Goal: Find specific page/section: Find specific page/section

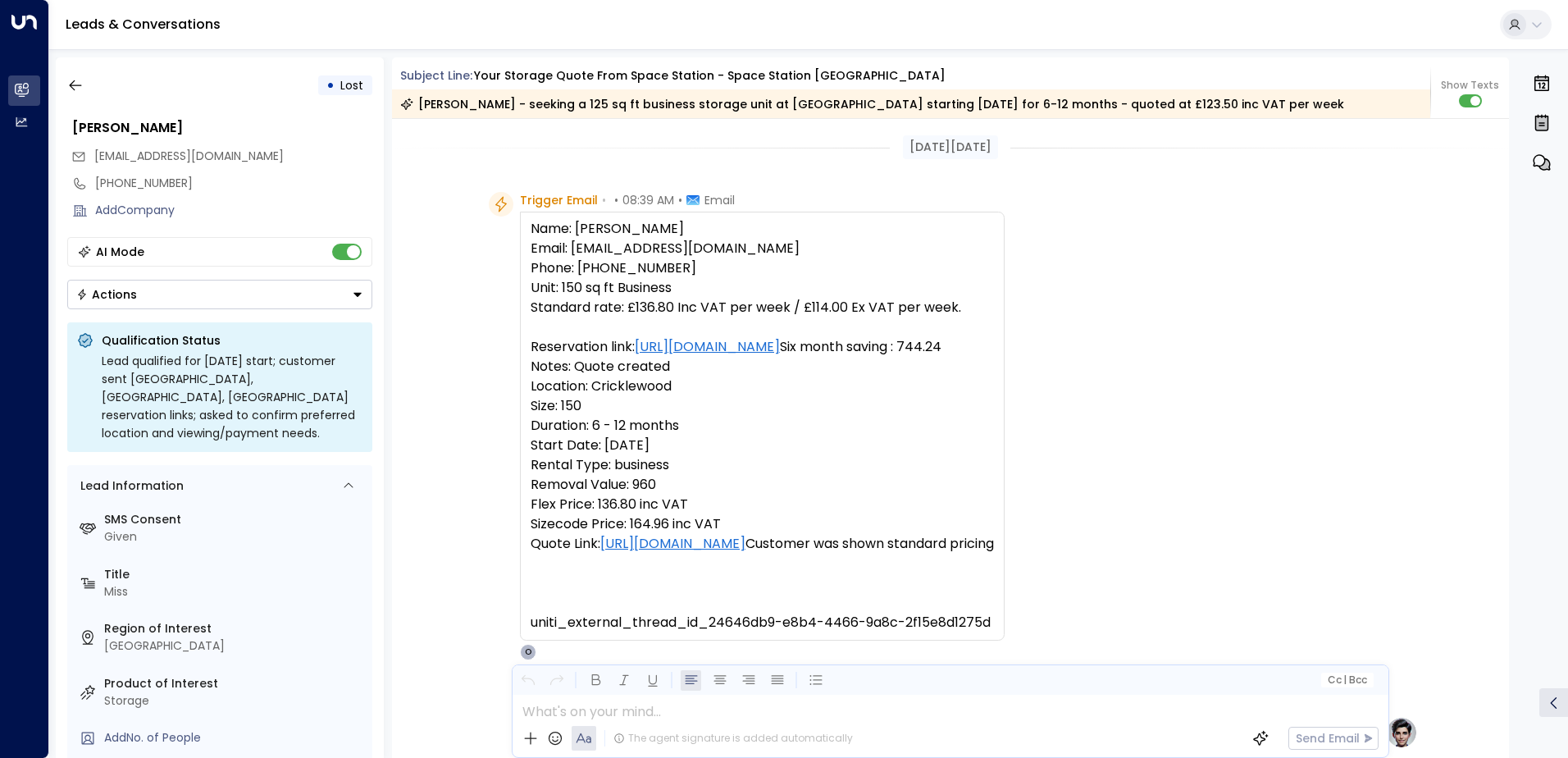
scroll to position [328, 0]
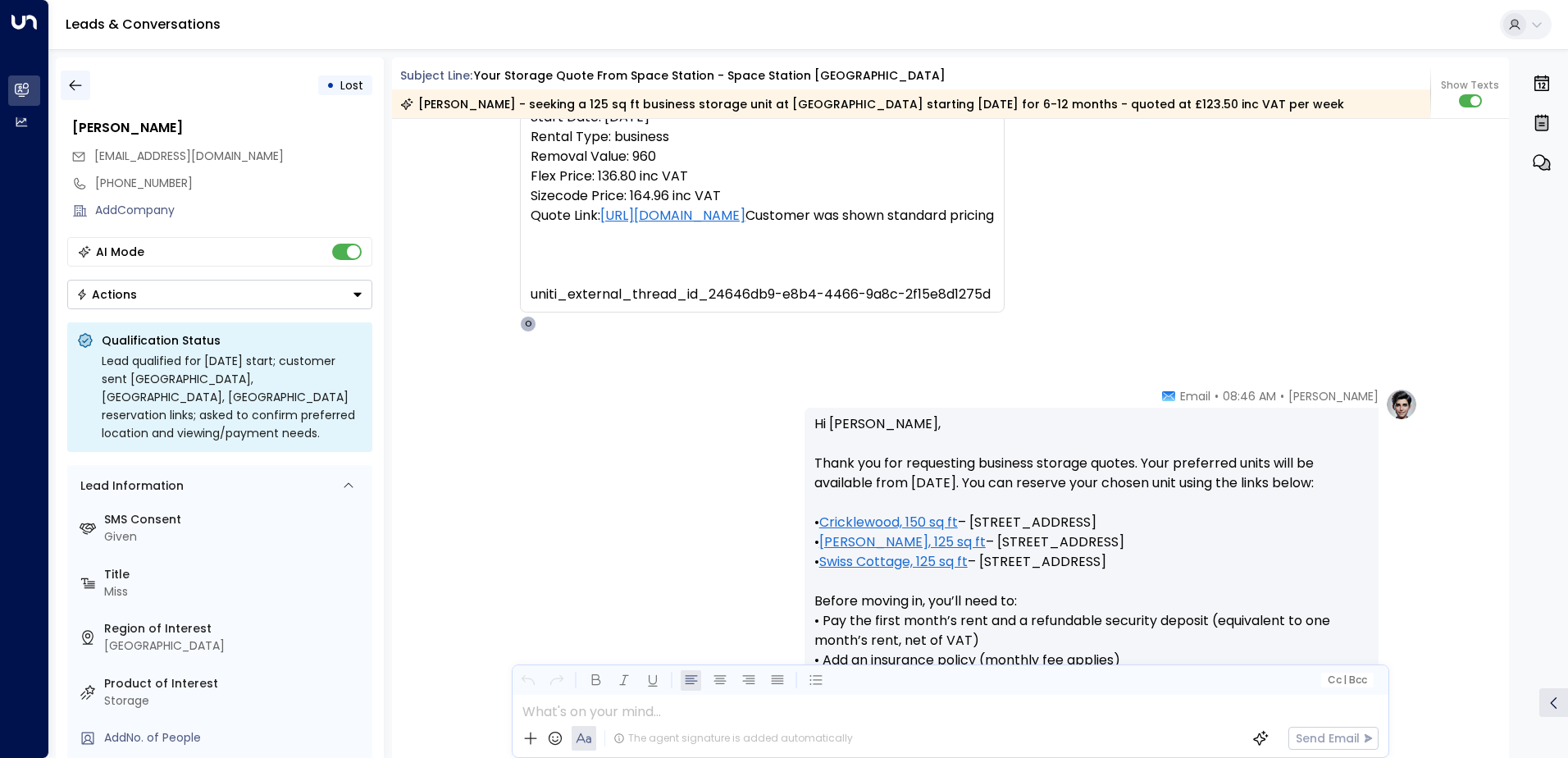
drag, startPoint x: 69, startPoint y: 86, endPoint x: 78, endPoint y: 85, distance: 9.1
click at [78, 85] on icon "button" at bounding box center [75, 85] width 17 height 17
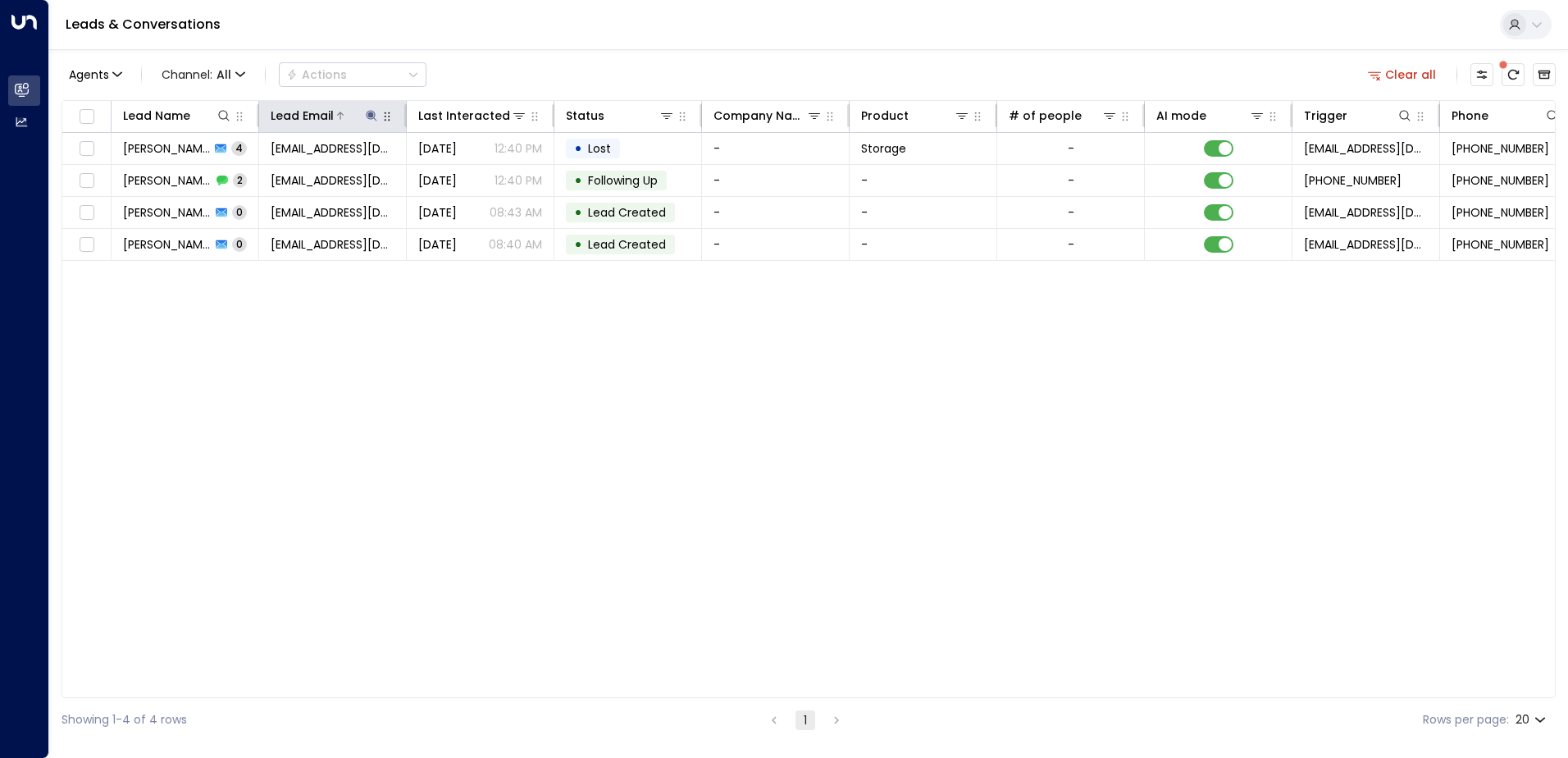
click at [373, 109] on icon at bounding box center [371, 116] width 13 height 13
click at [476, 175] on icon "button" at bounding box center [475, 175] width 11 height 11
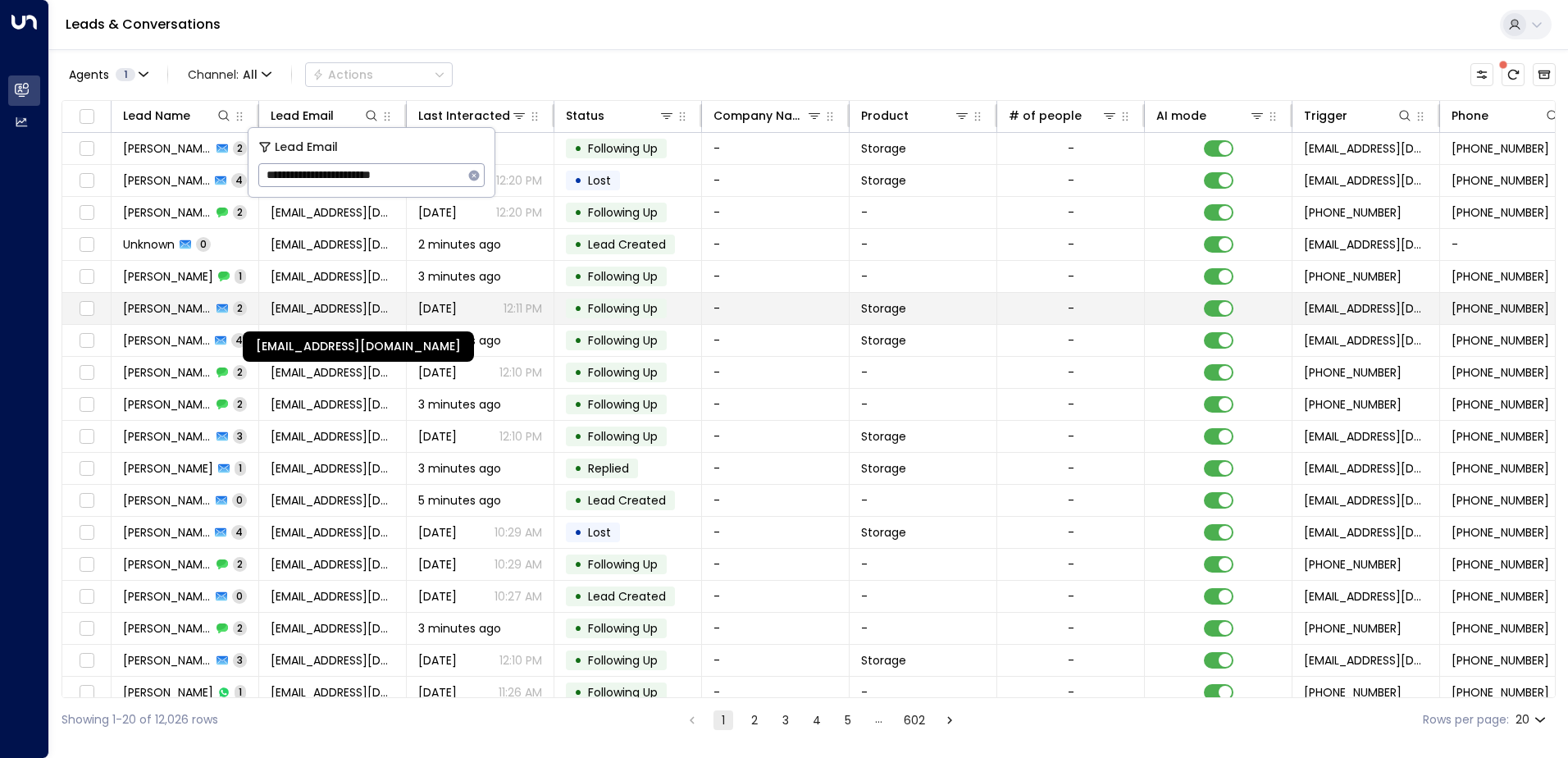
type input "**********"
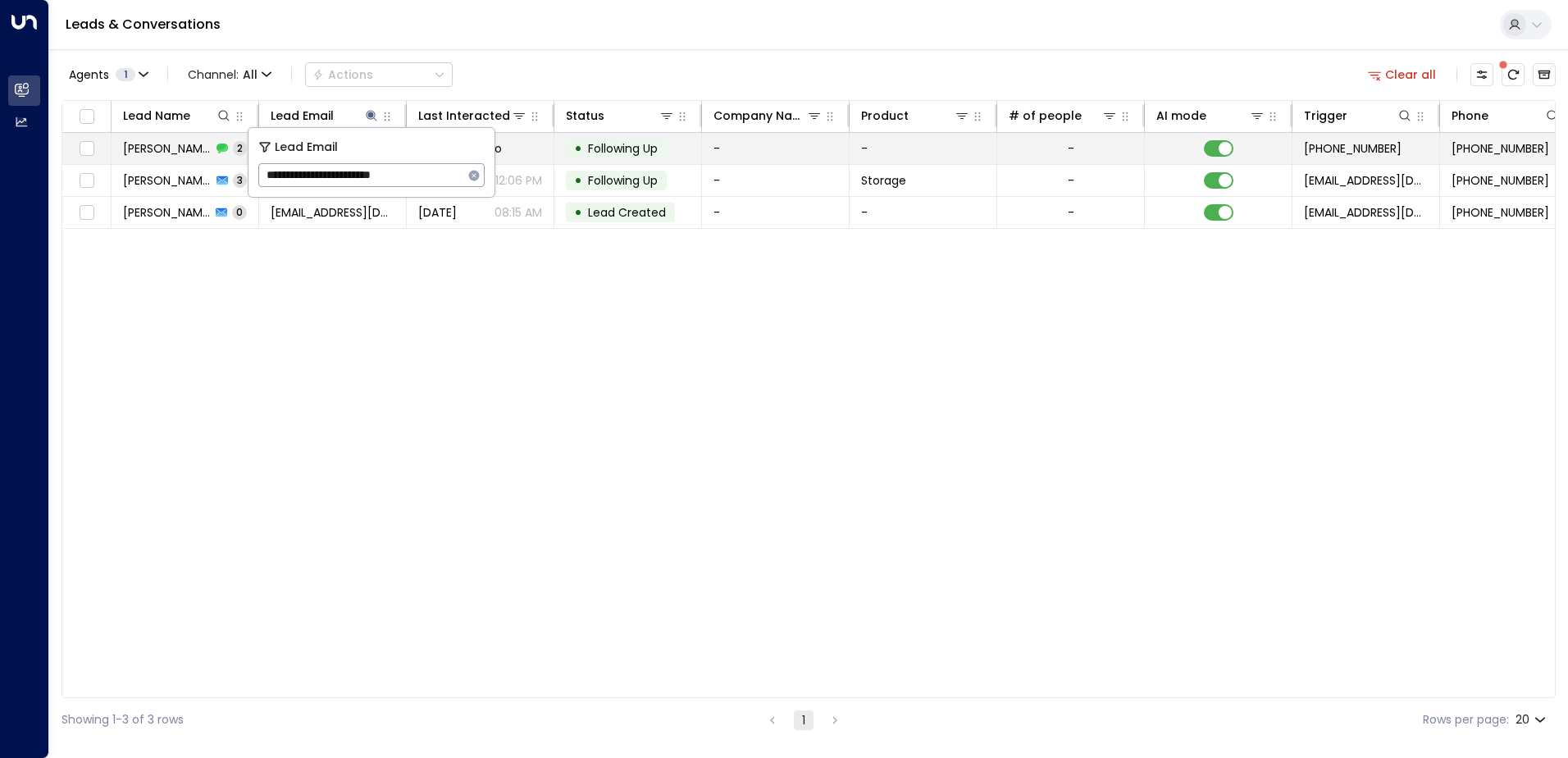
click at [737, 146] on td "-" at bounding box center [775, 149] width 148 height 31
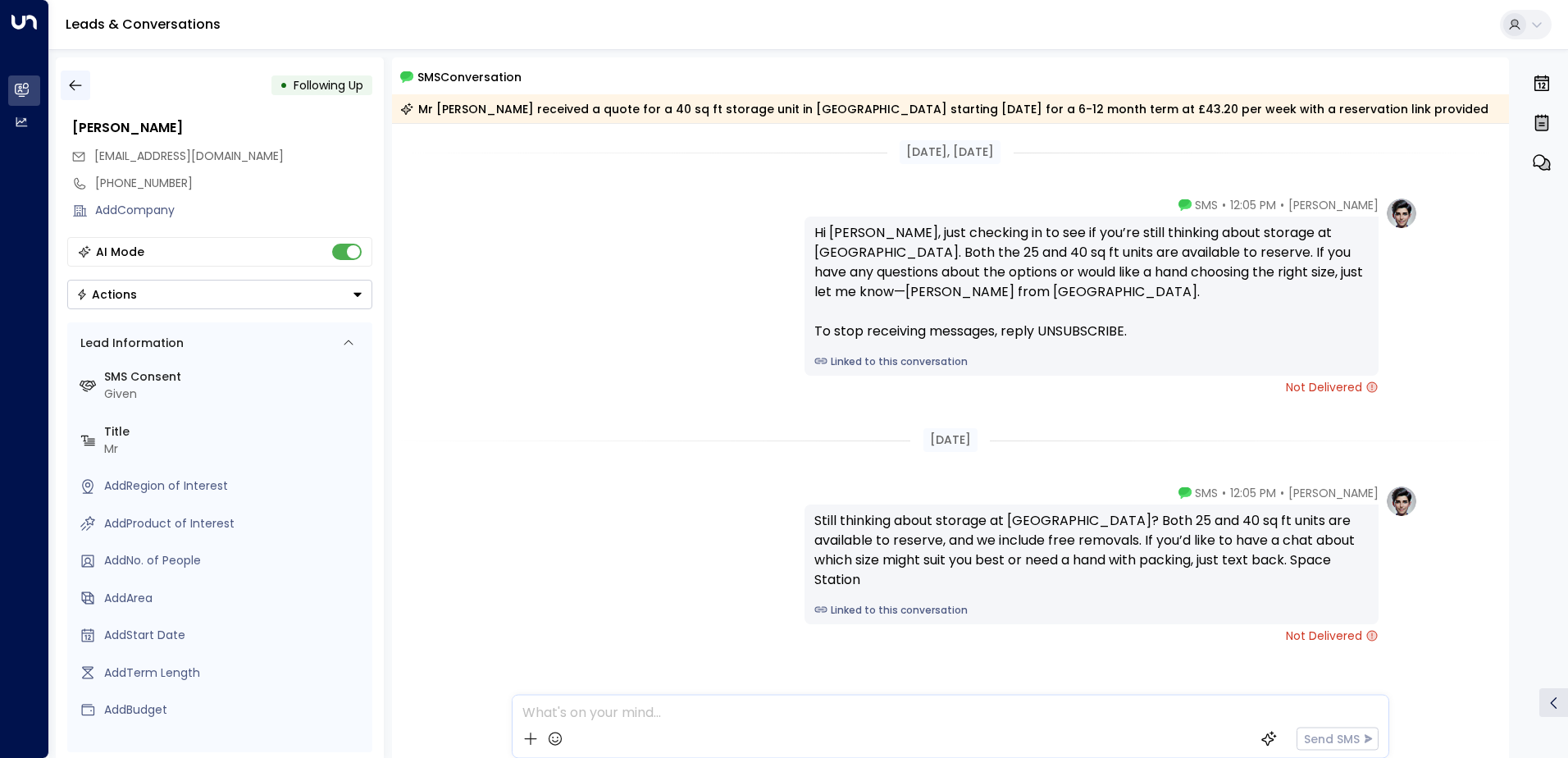
click at [79, 90] on icon "button" at bounding box center [75, 85] width 17 height 17
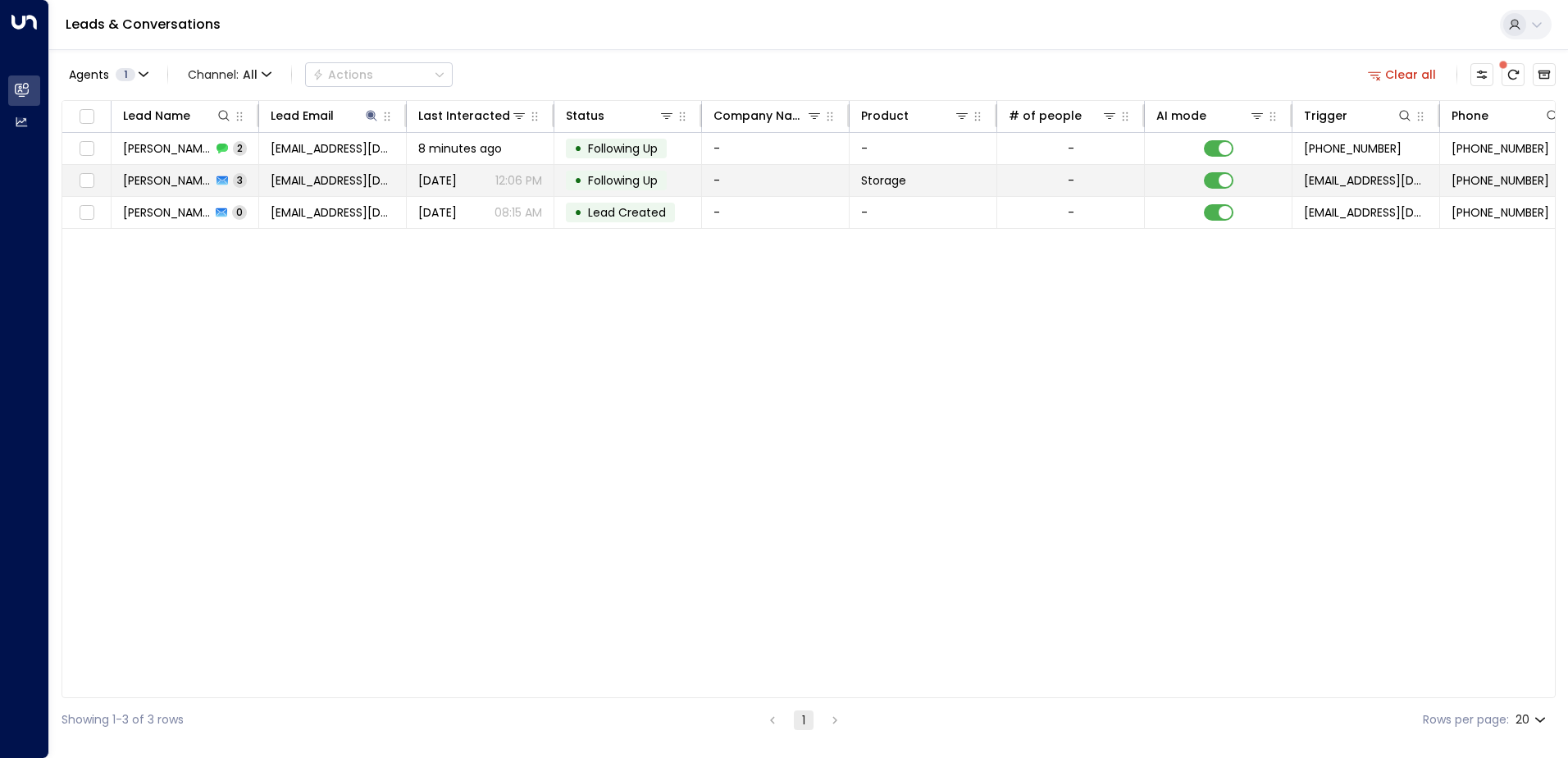
click at [438, 194] on tbody "[PERSON_NAME] 2 [EMAIL_ADDRESS][DOMAIN_NAME] 8 minutes ago • Following Up - - -…" at bounding box center [972, 181] width 1820 height 96
click at [450, 177] on span "[DATE]" at bounding box center [437, 180] width 39 height 17
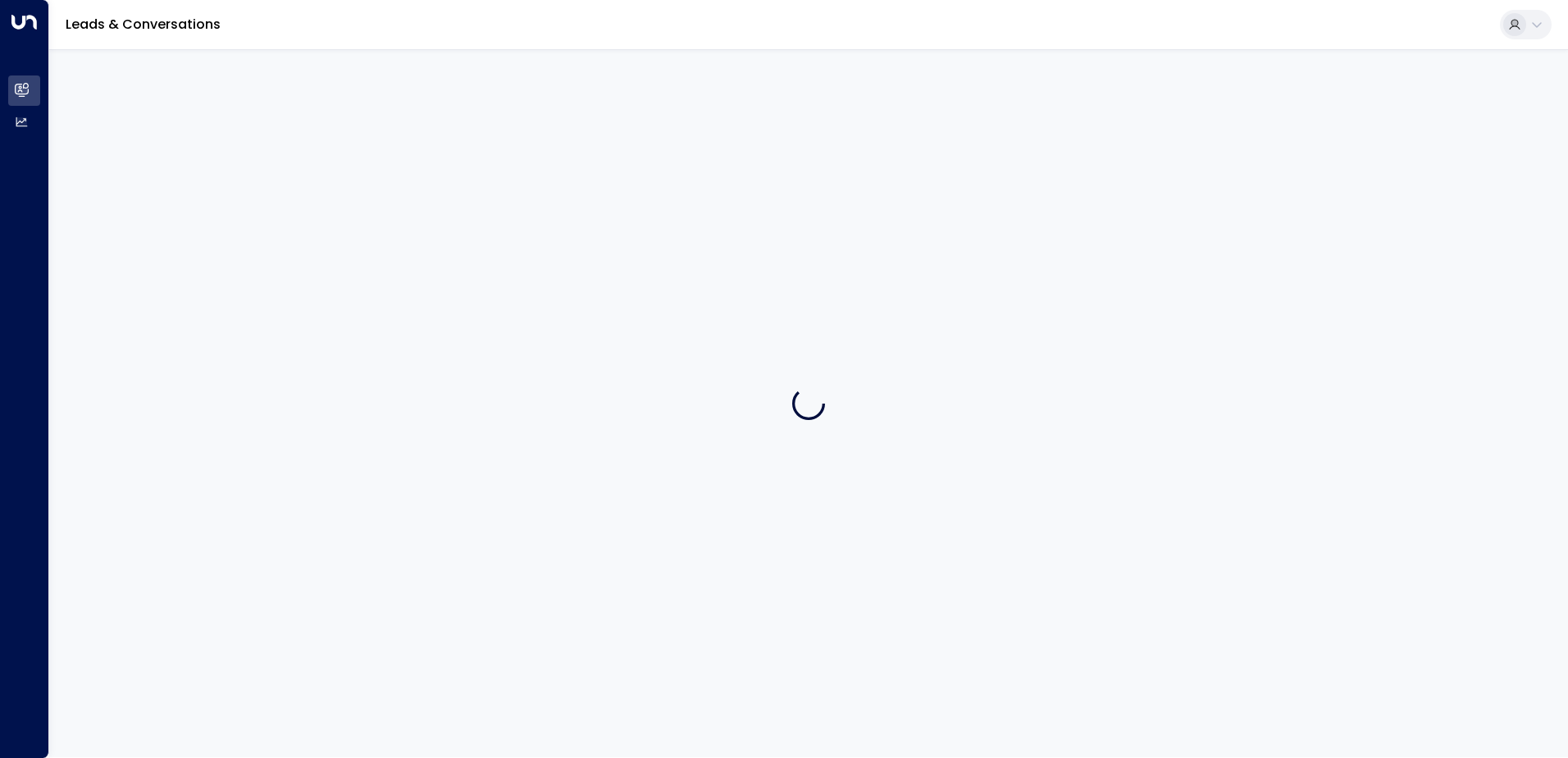
click at [450, 177] on div at bounding box center [808, 403] width 1518 height 707
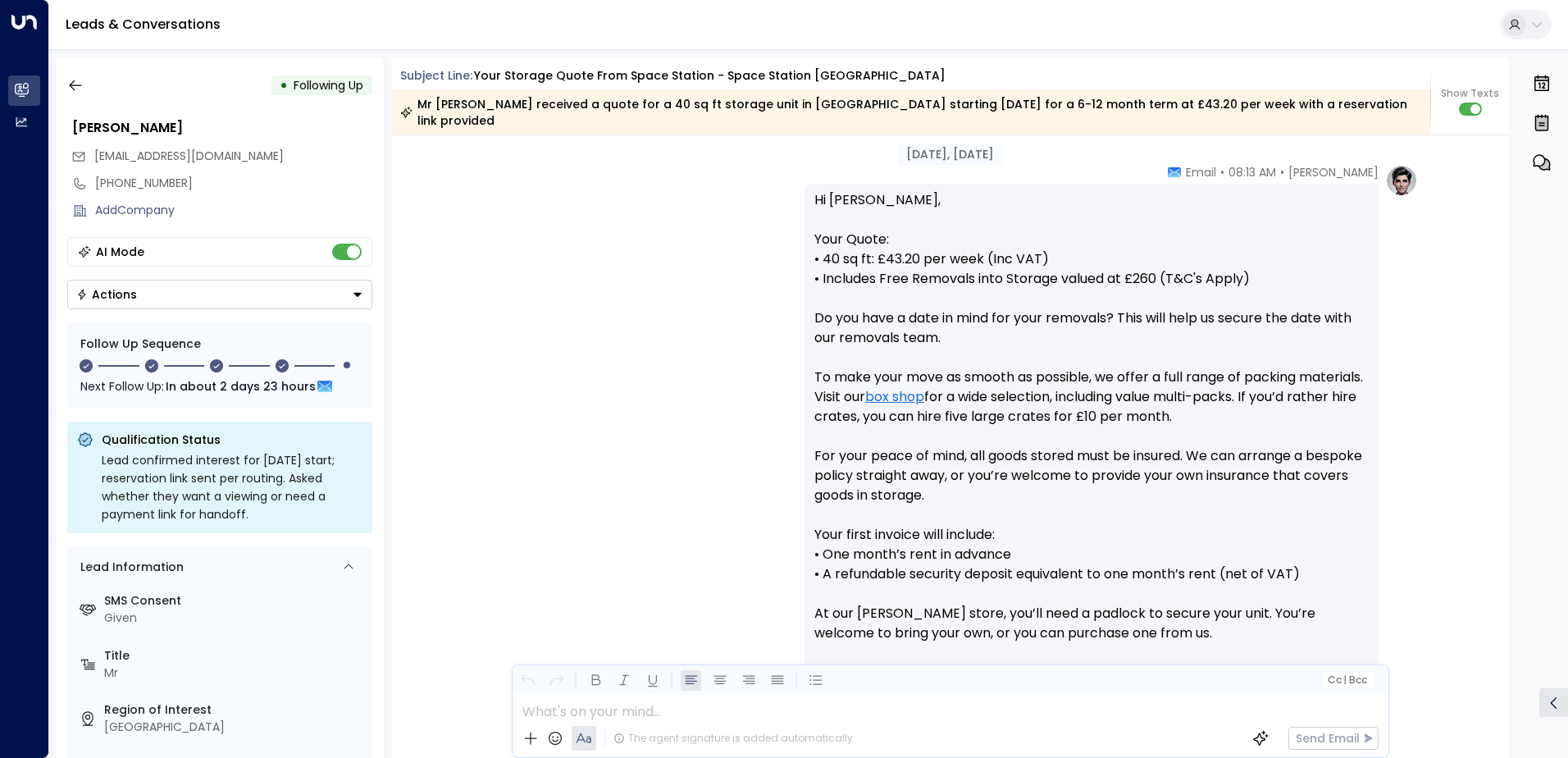
scroll to position [322, 0]
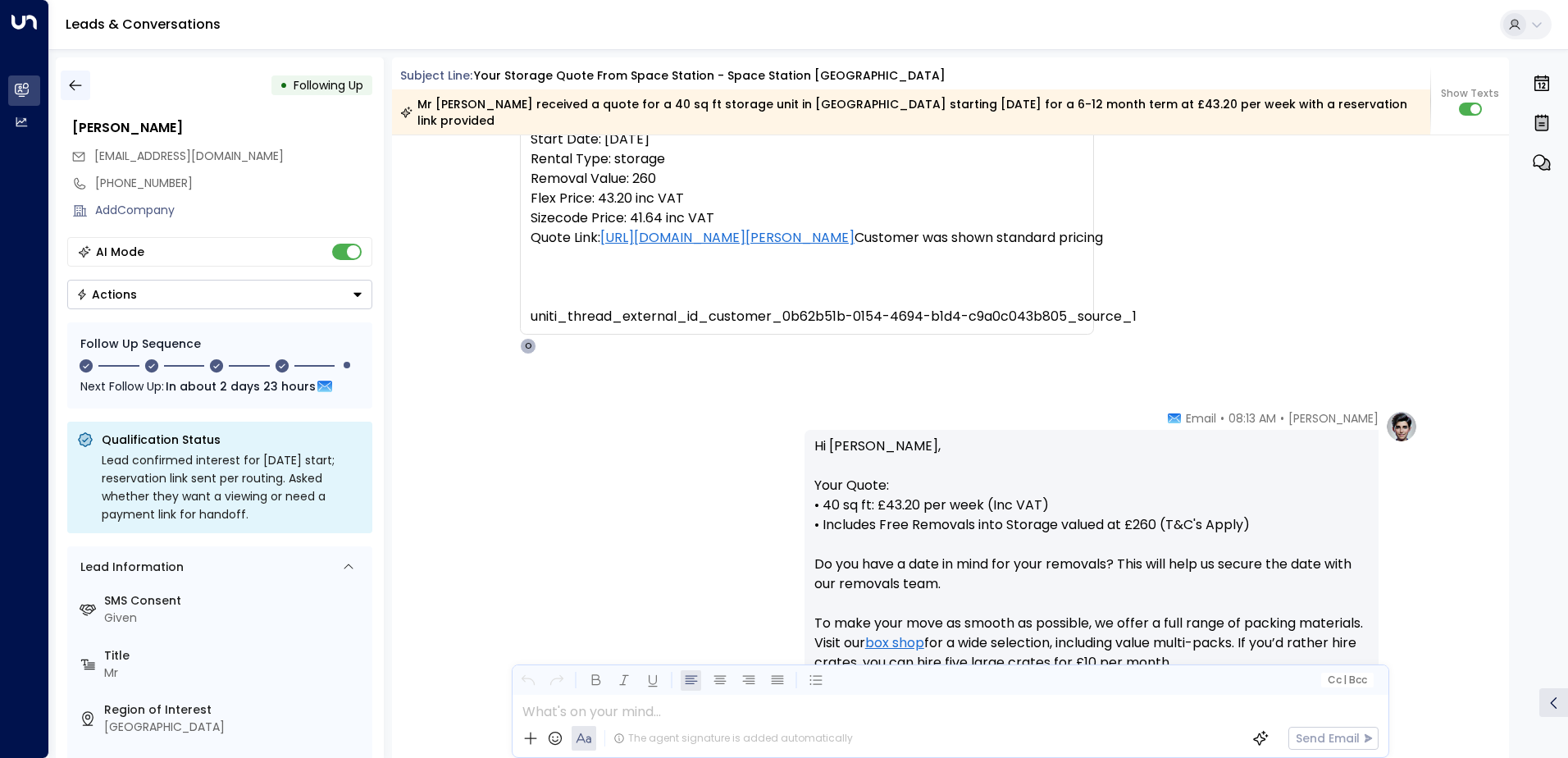
click at [67, 88] on icon "button" at bounding box center [75, 85] width 17 height 17
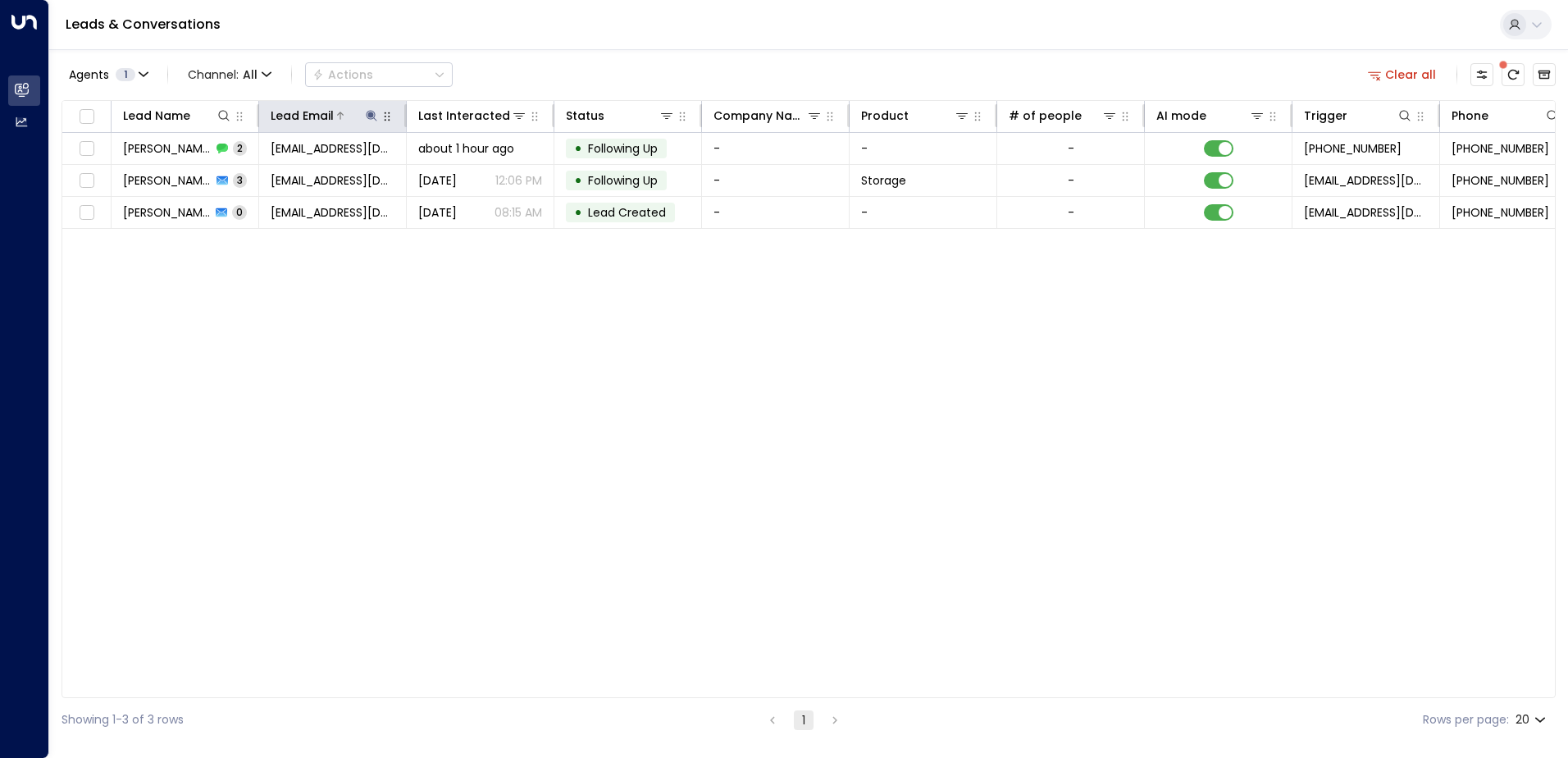
click at [367, 111] on icon at bounding box center [371, 116] width 13 height 13
click at [475, 176] on icon "button" at bounding box center [474, 175] width 13 height 13
click at [311, 173] on input "text" at bounding box center [371, 175] width 226 height 30
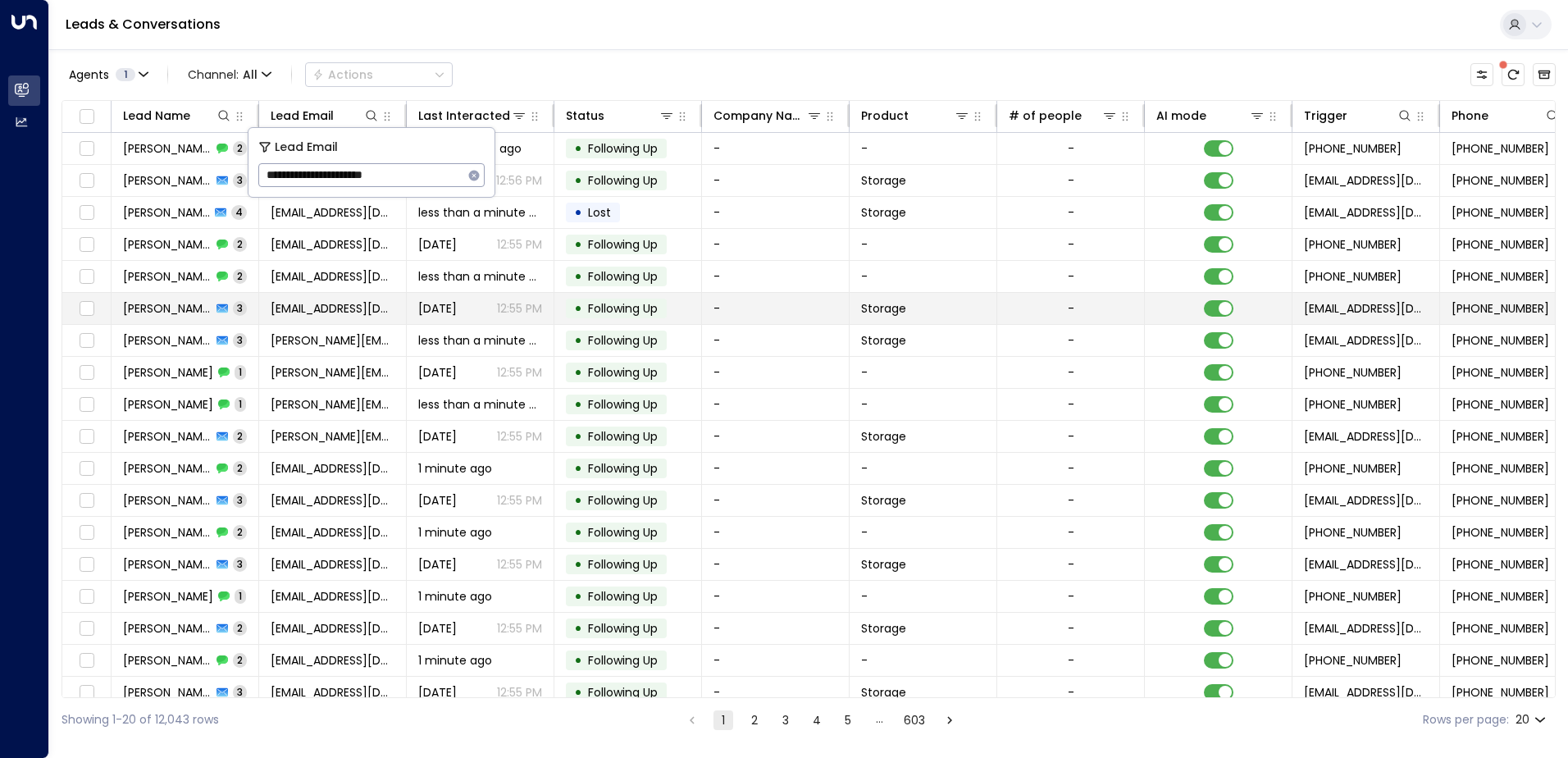
type input "**********"
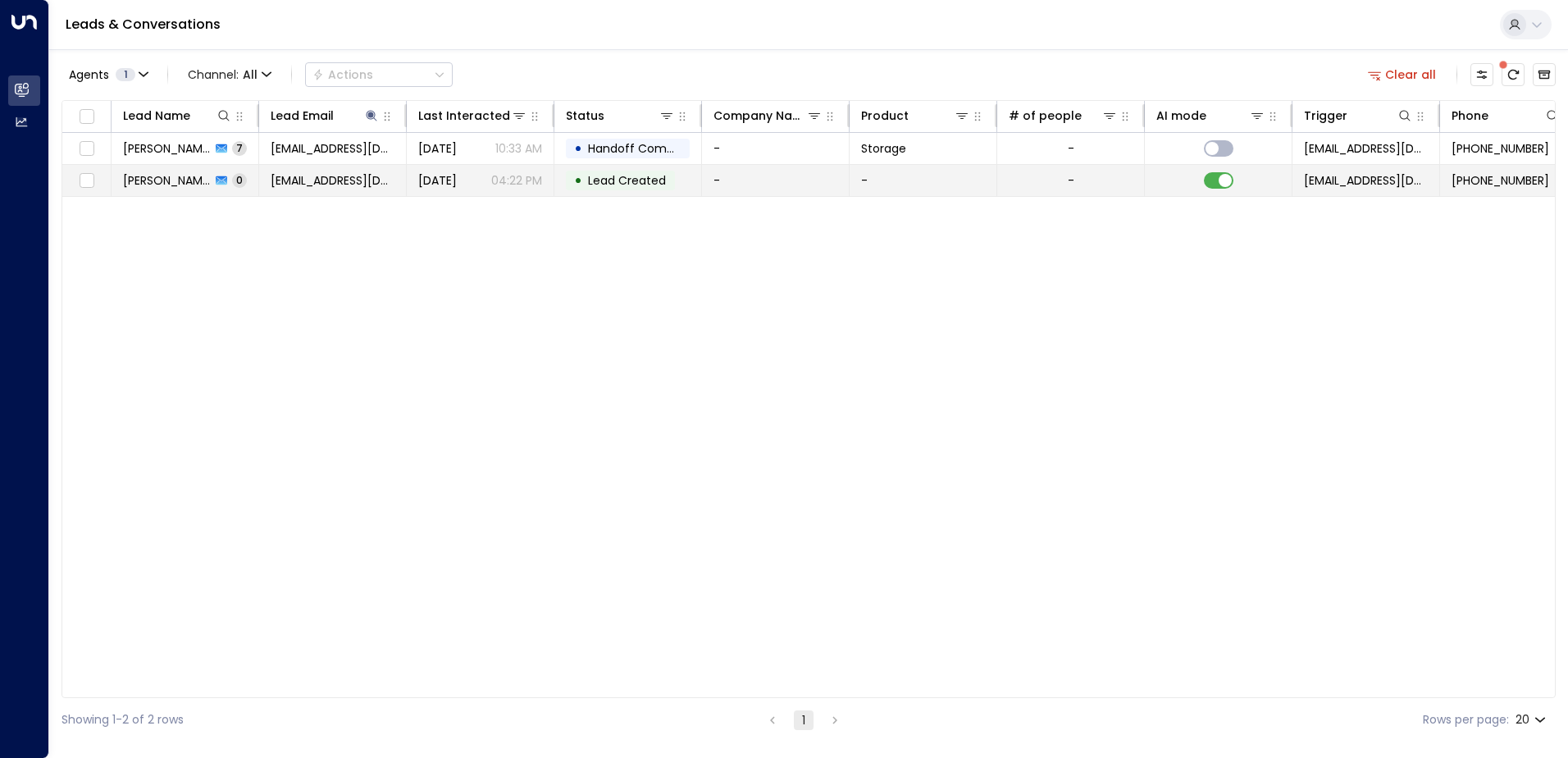
click at [197, 173] on div "[PERSON_NAME] 0" at bounding box center [185, 180] width 124 height 17
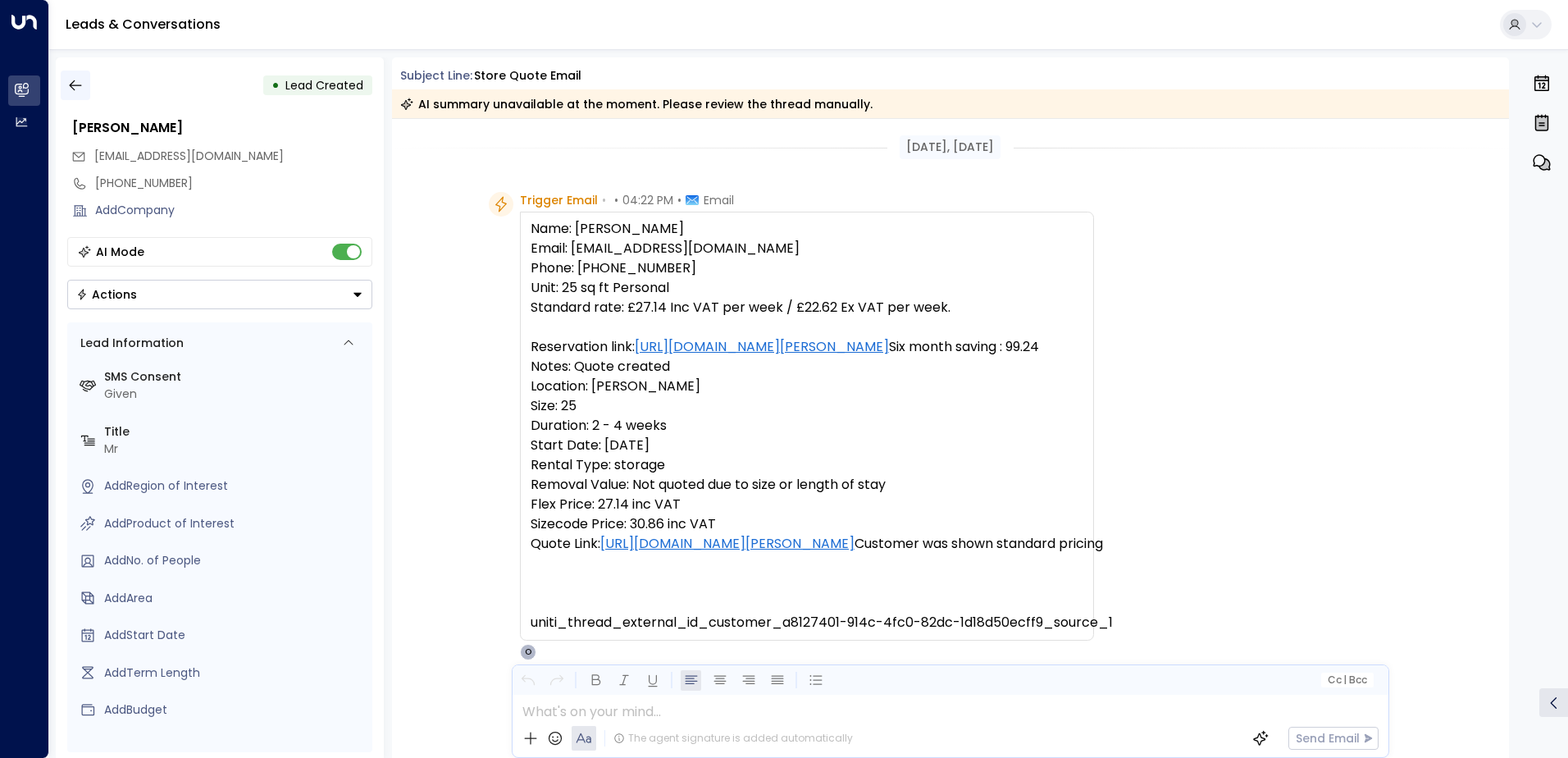
click at [81, 82] on icon "button" at bounding box center [75, 85] width 17 height 17
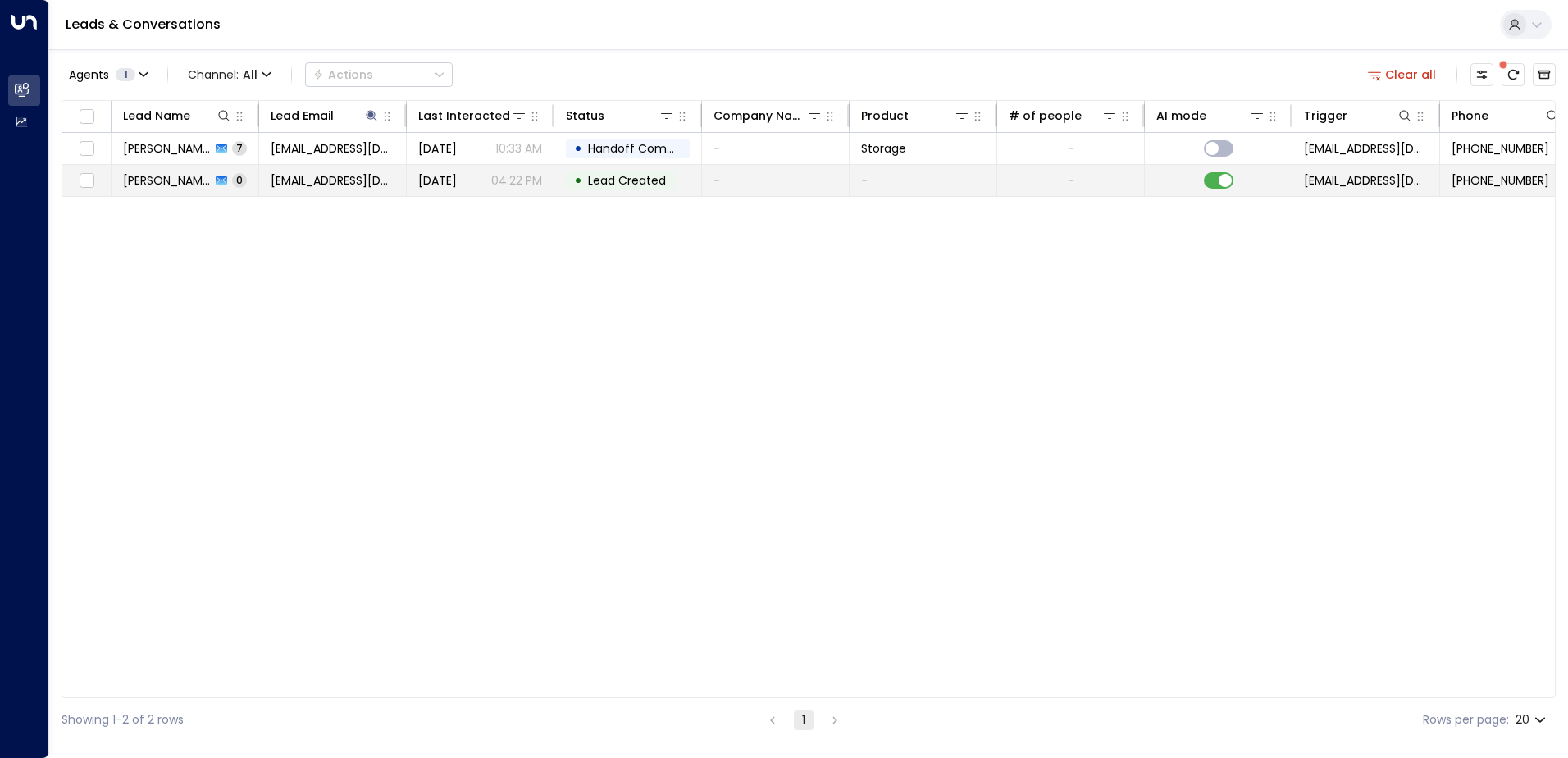
click at [743, 176] on td "-" at bounding box center [775, 180] width 148 height 31
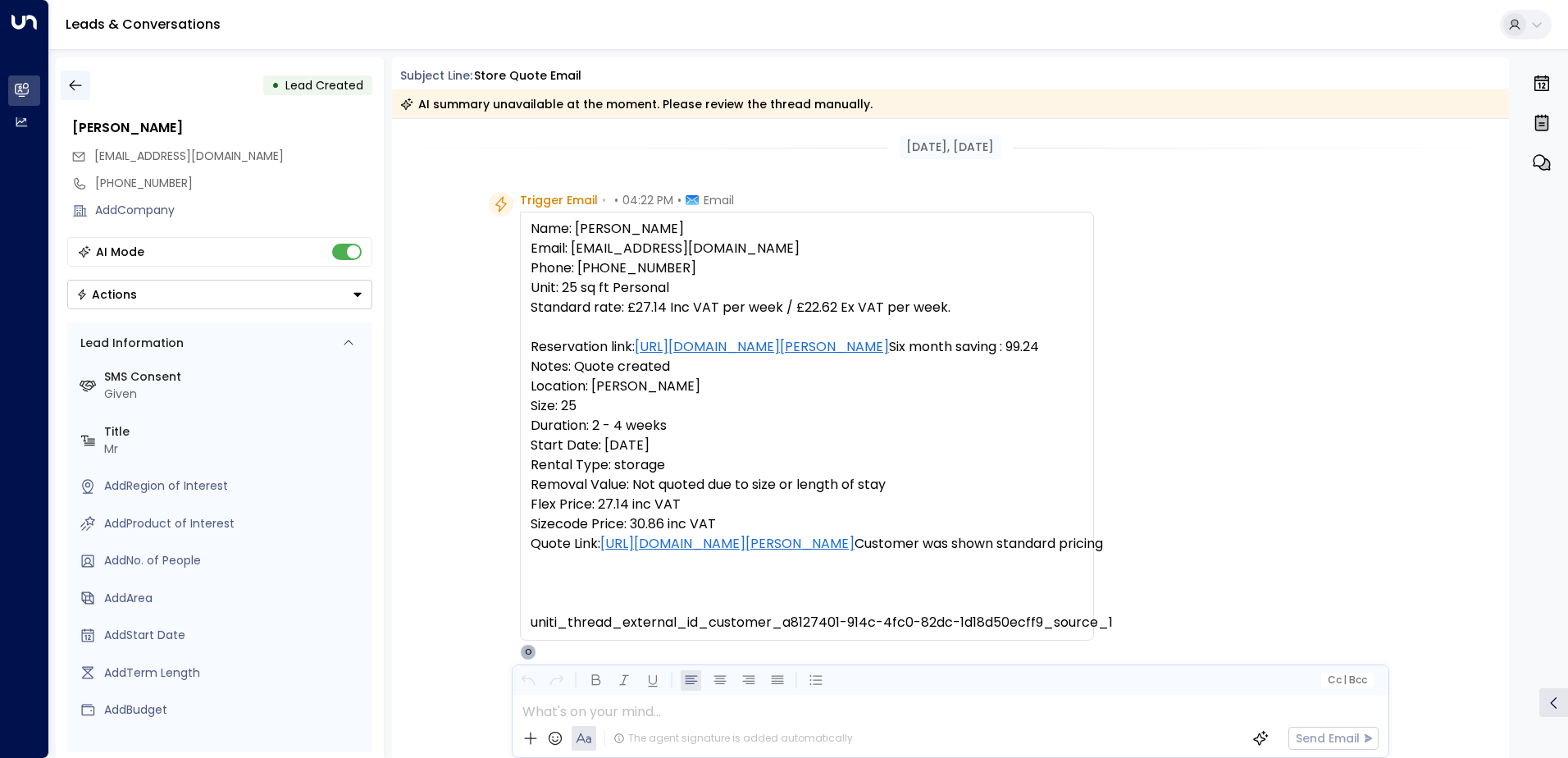
click at [73, 81] on icon "button" at bounding box center [75, 85] width 17 height 17
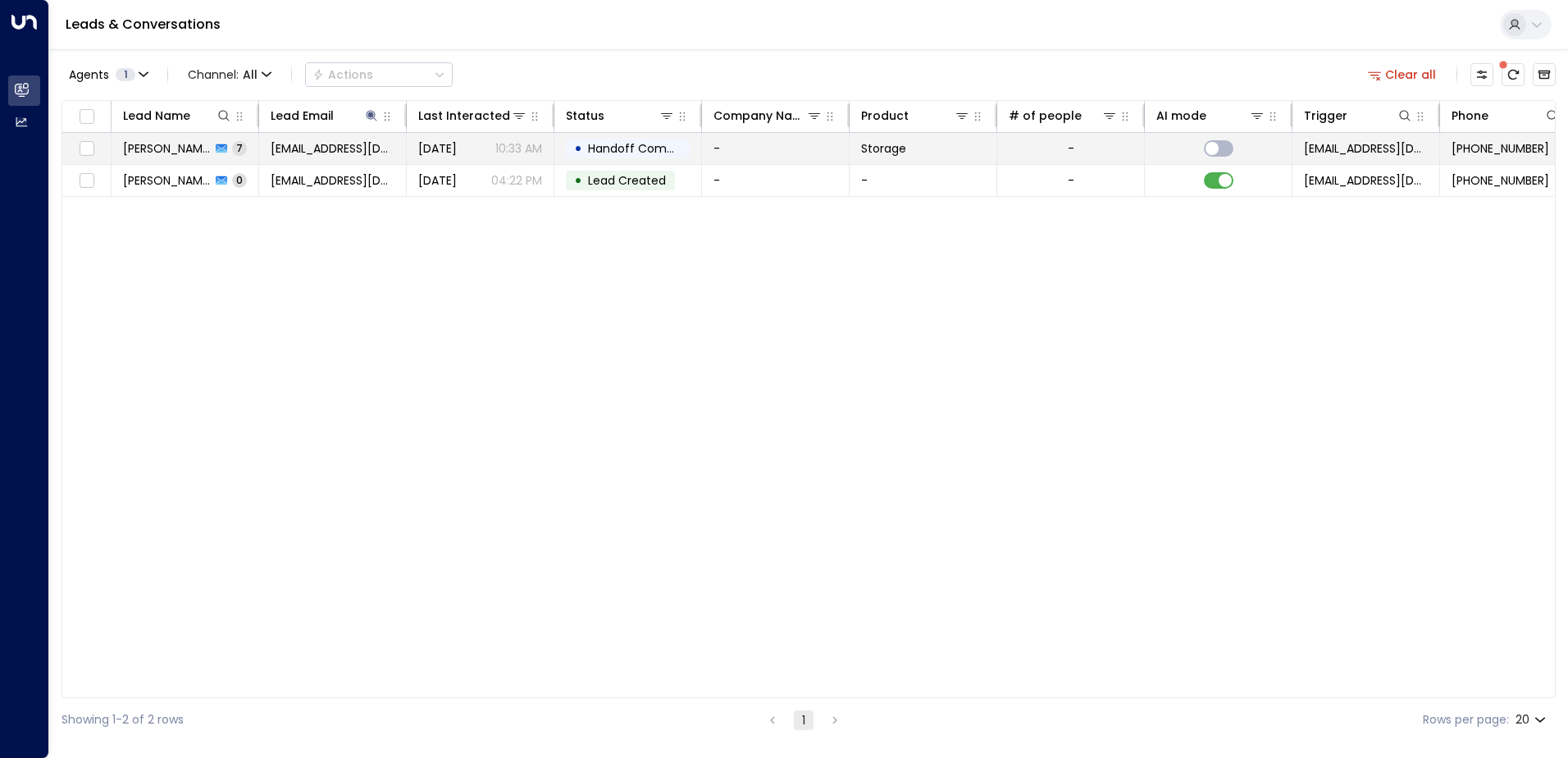
click at [767, 141] on td "-" at bounding box center [775, 149] width 148 height 31
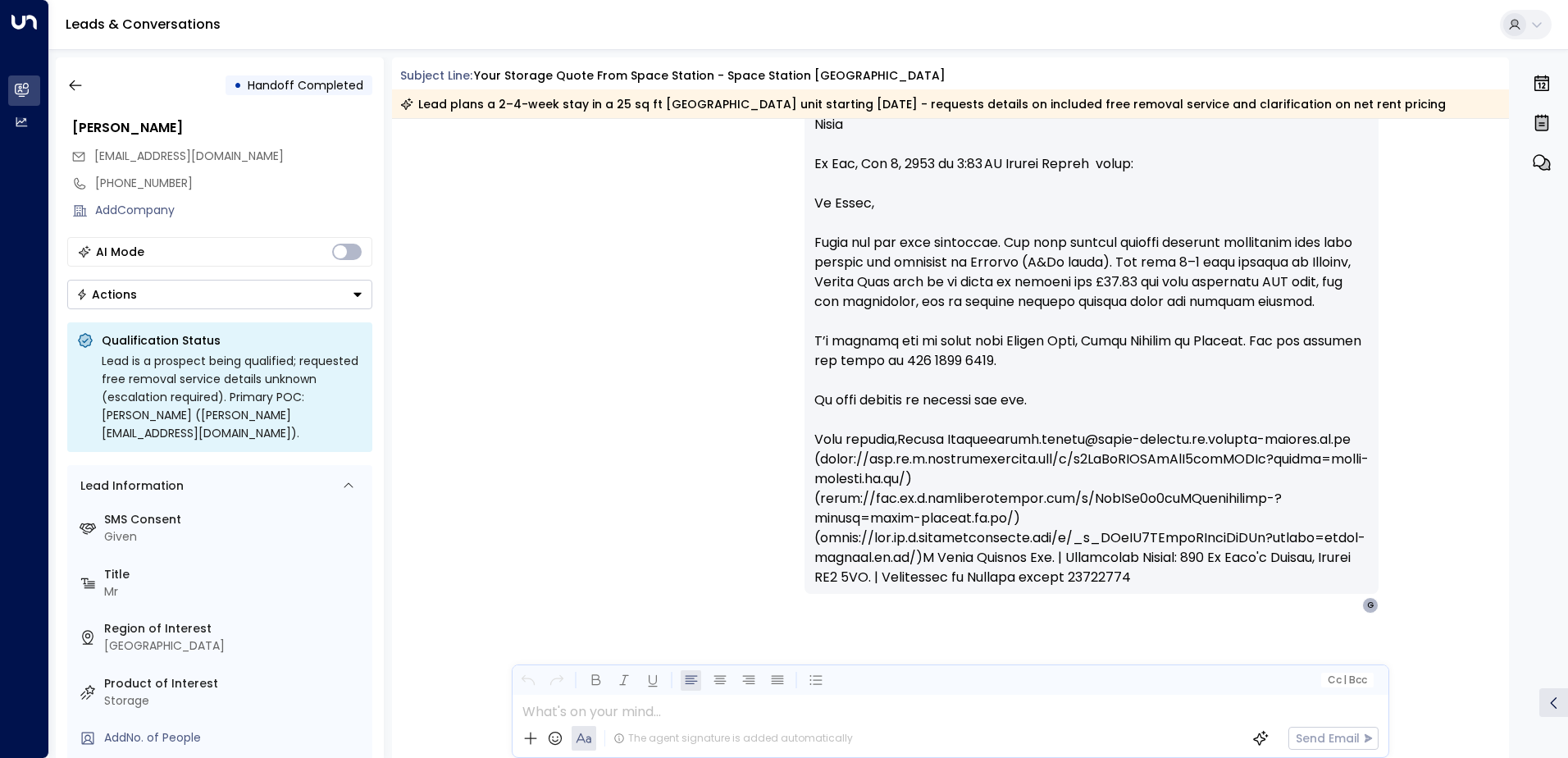
scroll to position [4102, 0]
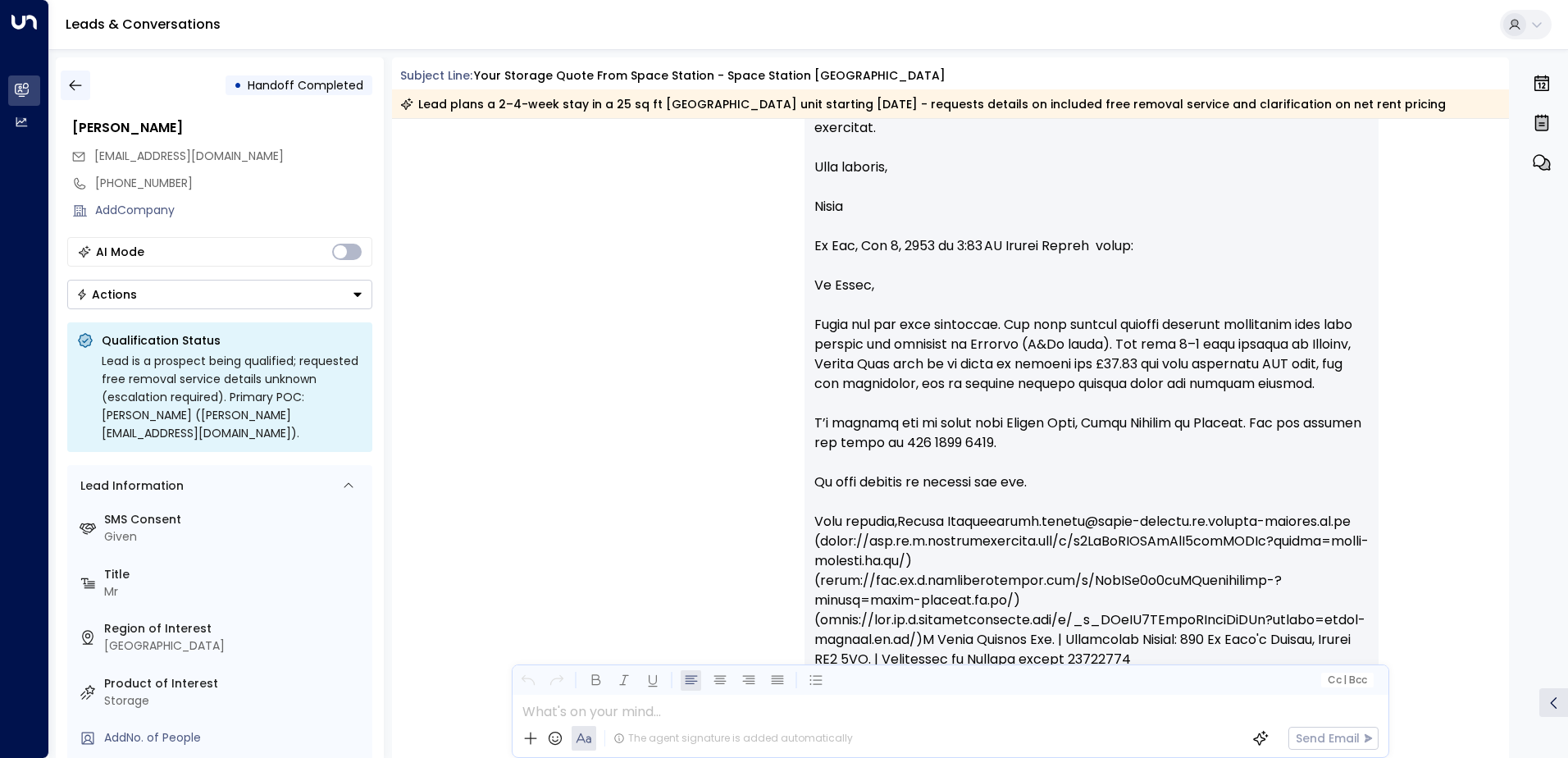
click at [65, 85] on button "button" at bounding box center [75, 85] width 29 height 29
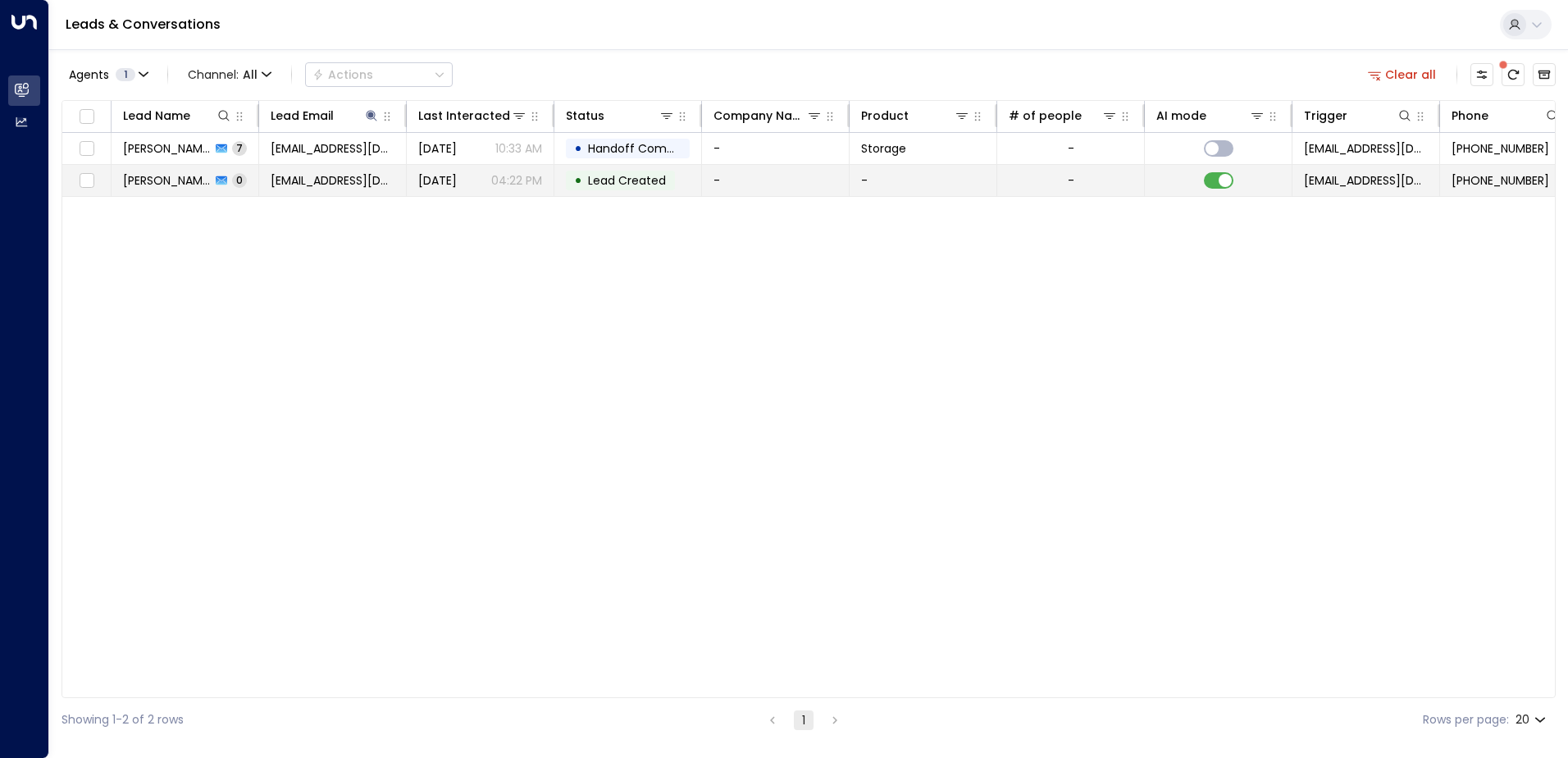
click at [774, 188] on td "-" at bounding box center [775, 180] width 148 height 31
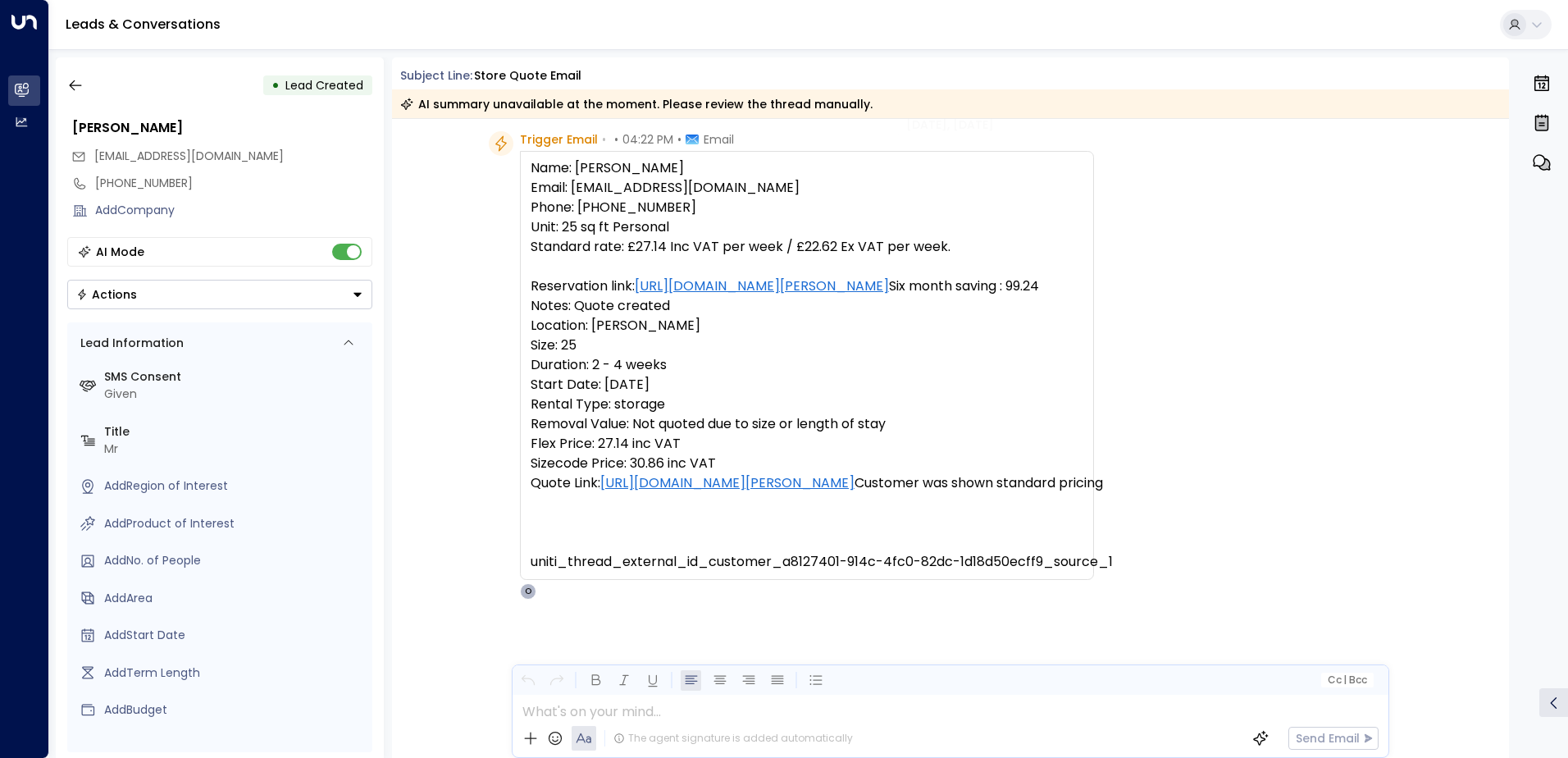
scroll to position [24, 0]
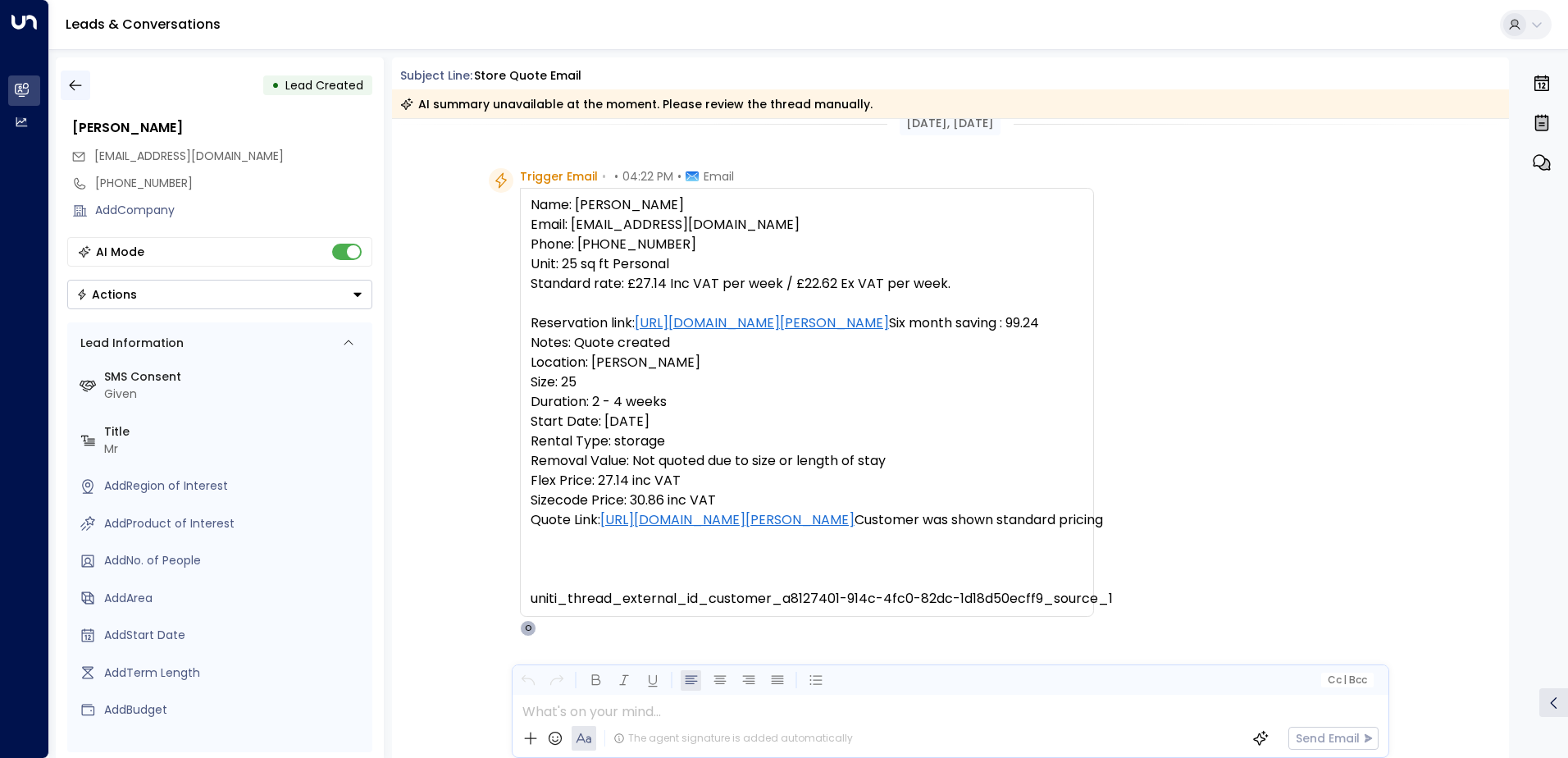
click at [79, 86] on icon "button" at bounding box center [75, 85] width 17 height 17
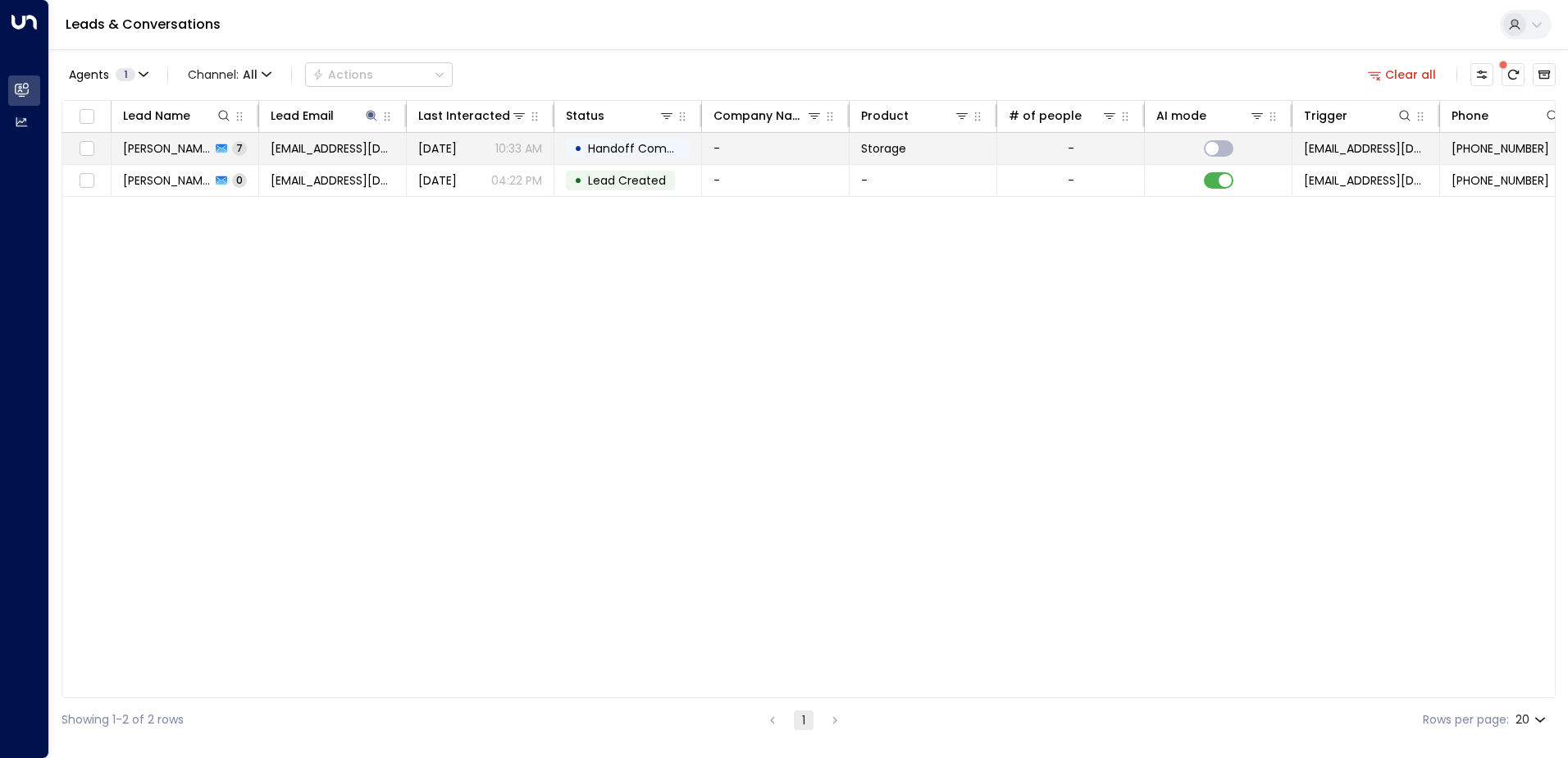
click at [771, 157] on td "-" at bounding box center [775, 149] width 148 height 31
